Goal: Transaction & Acquisition: Purchase product/service

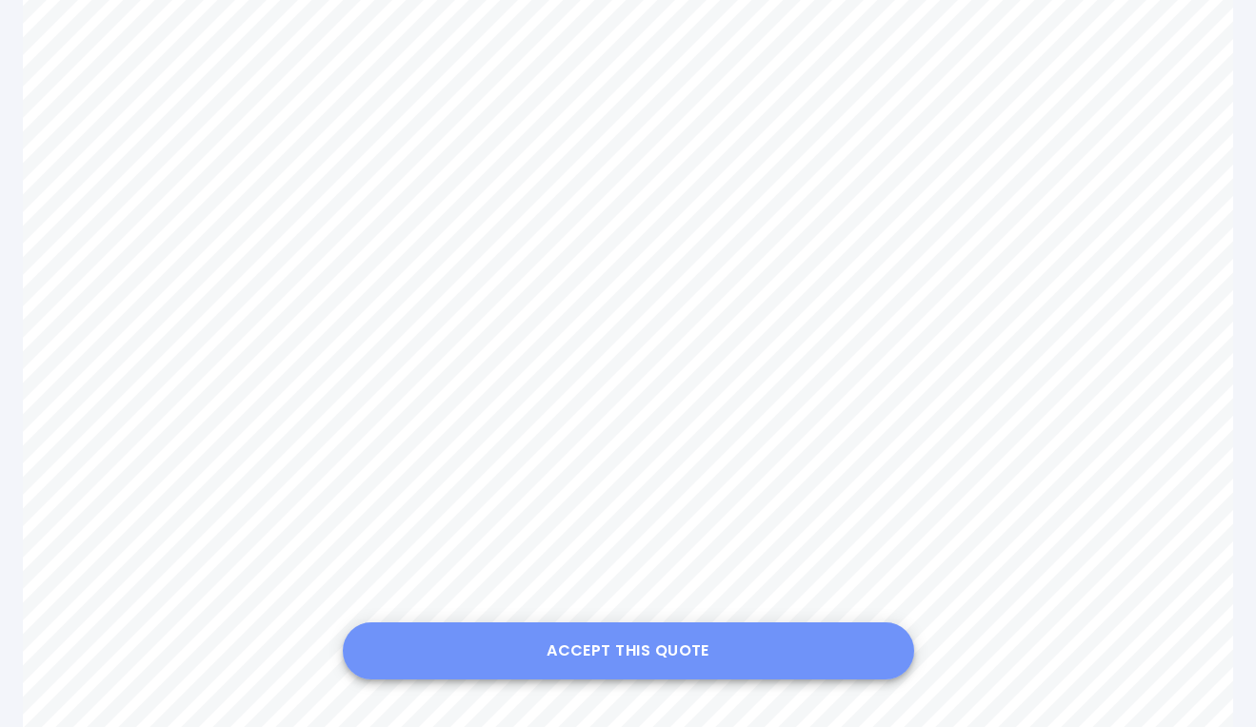
click at [651, 654] on button "Accept this Quote" at bounding box center [628, 651] width 571 height 57
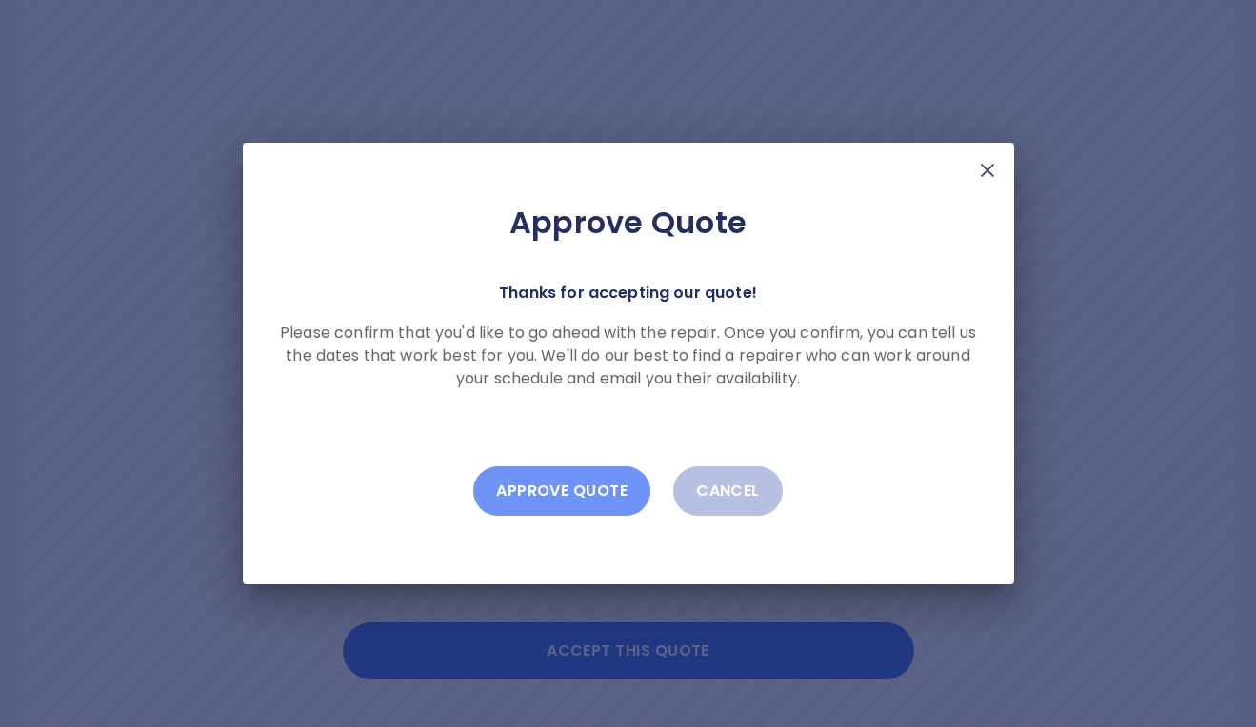
click at [567, 497] on button "Approve Quote" at bounding box center [561, 492] width 177 height 50
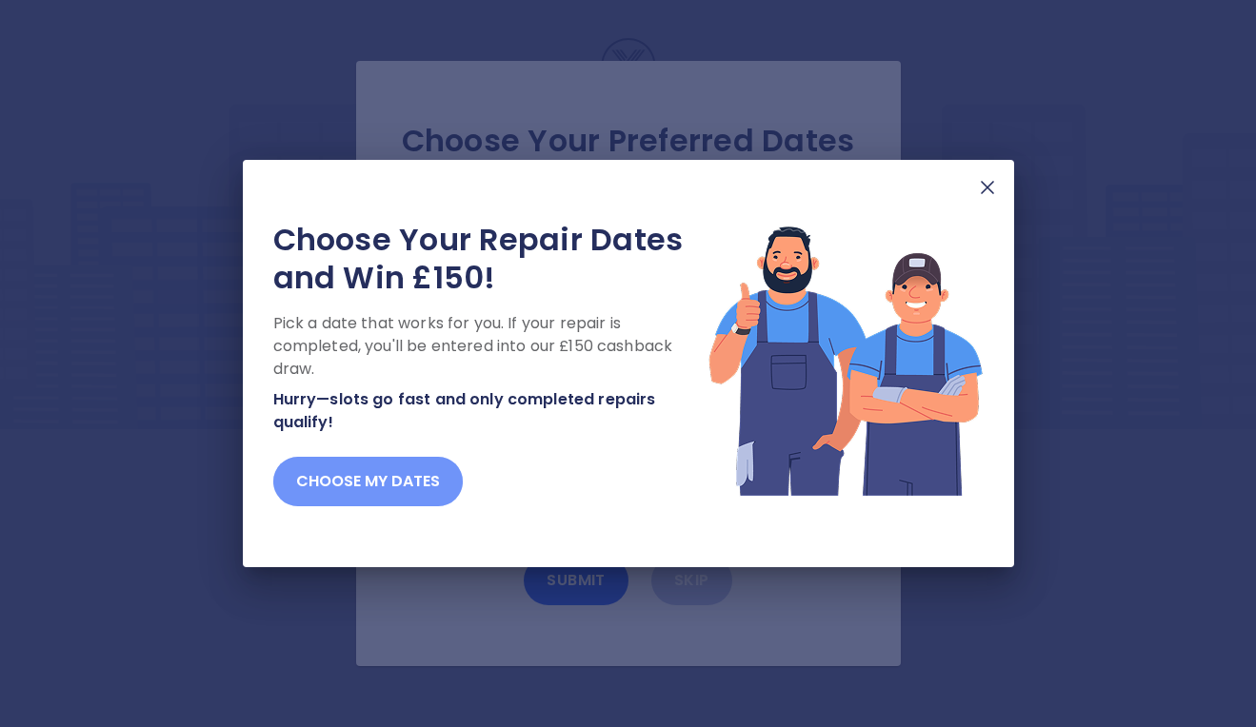
click at [354, 484] on button "Choose my dates" at bounding box center [367, 482] width 189 height 50
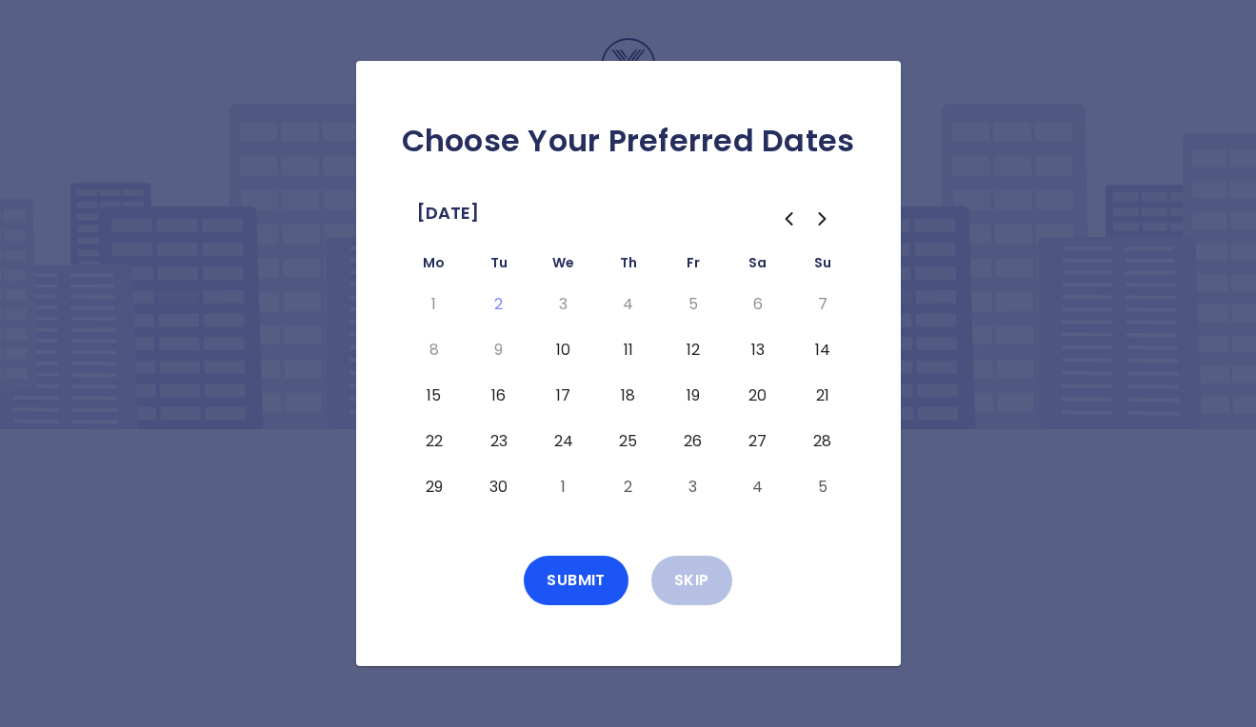
click at [433, 399] on button "15" at bounding box center [434, 396] width 34 height 30
click at [584, 585] on button "Submit" at bounding box center [576, 581] width 105 height 50
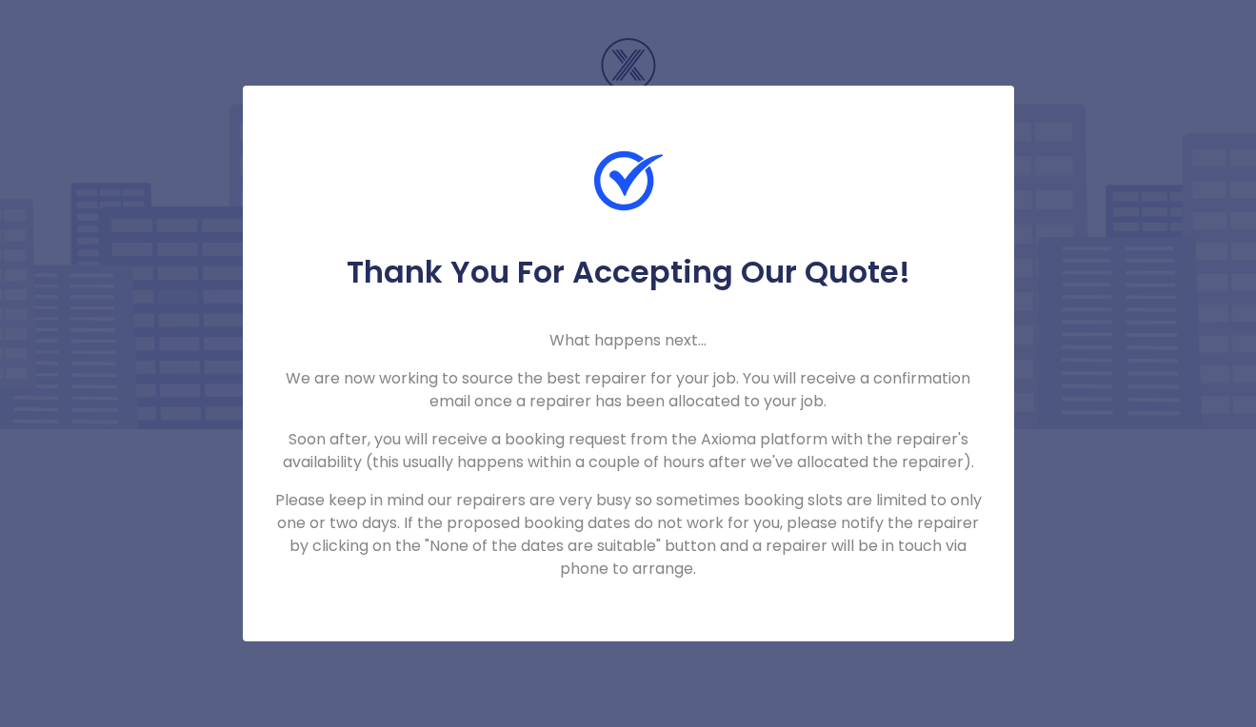
click at [1068, 513] on div "Thank You For Accepting Our Quote! What happens next... We are now working to s…" at bounding box center [628, 363] width 1256 height 727
